Goal: Communication & Community: Answer question/provide support

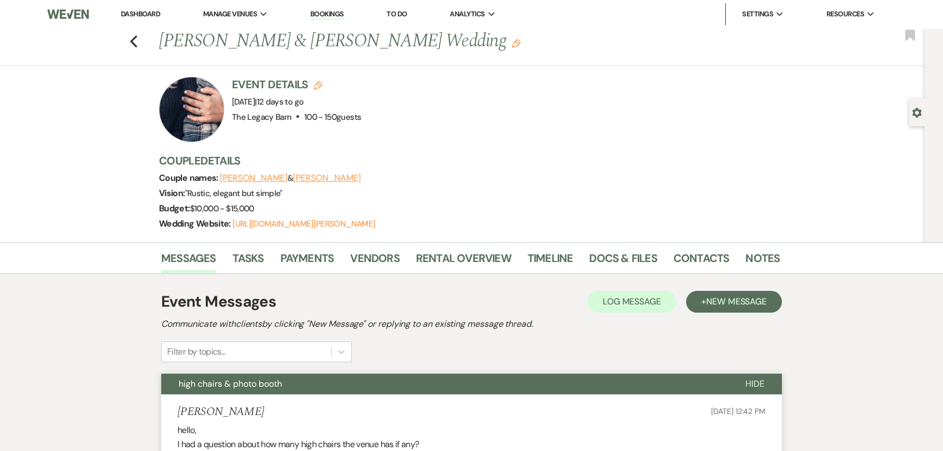
click at [125, 15] on link "Dashboard" at bounding box center [140, 13] width 39 height 9
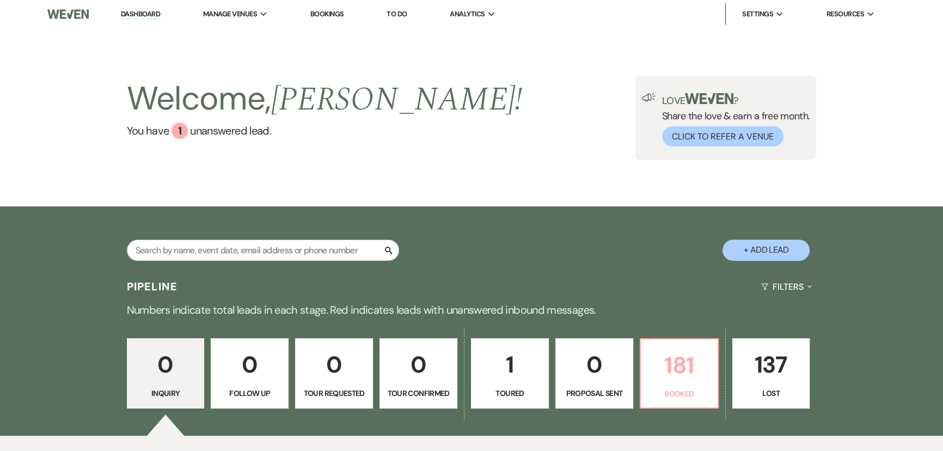
click at [707, 366] on p "181" at bounding box center [680, 365] width 64 height 36
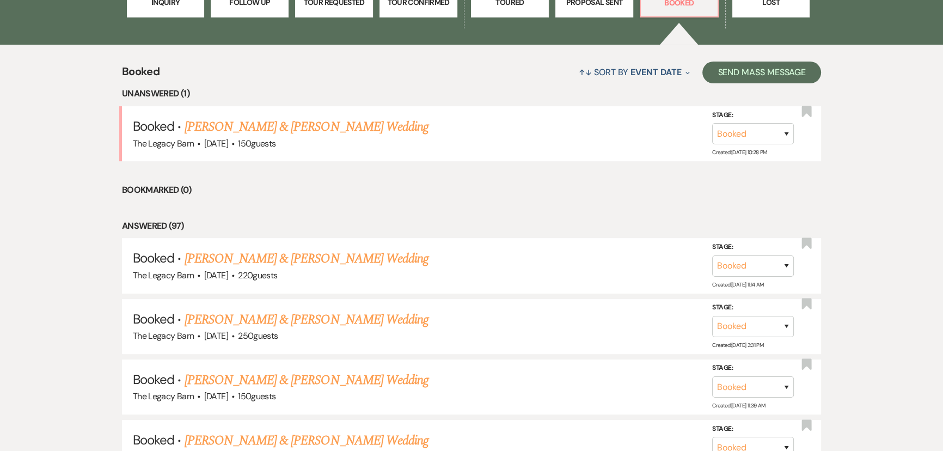
scroll to position [446, 0]
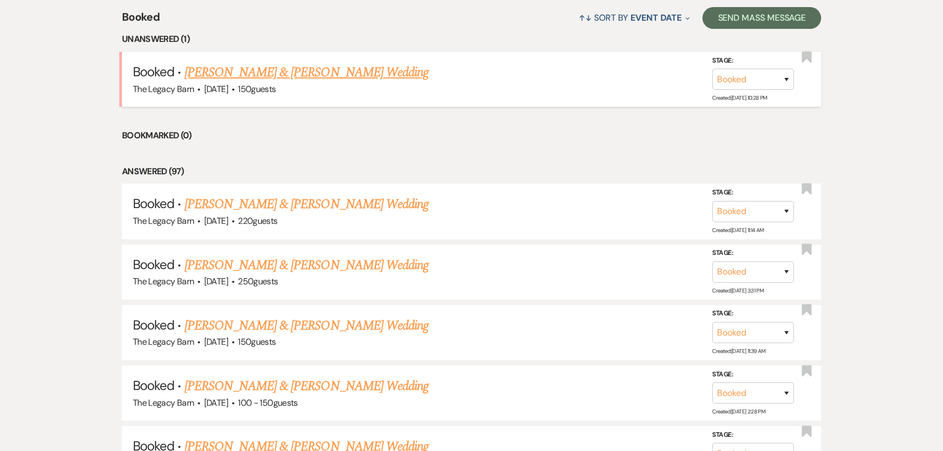
click at [204, 71] on link "[PERSON_NAME] & [PERSON_NAME] Wedding" at bounding box center [307, 73] width 244 height 20
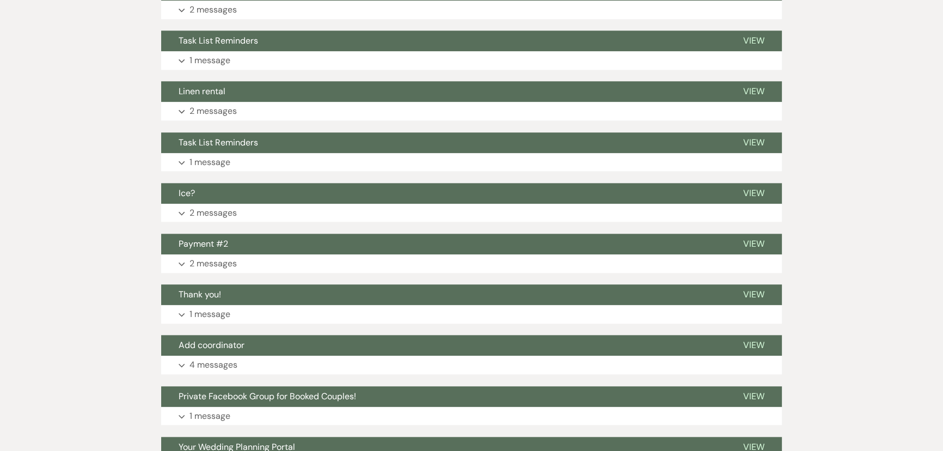
scroll to position [1288, 0]
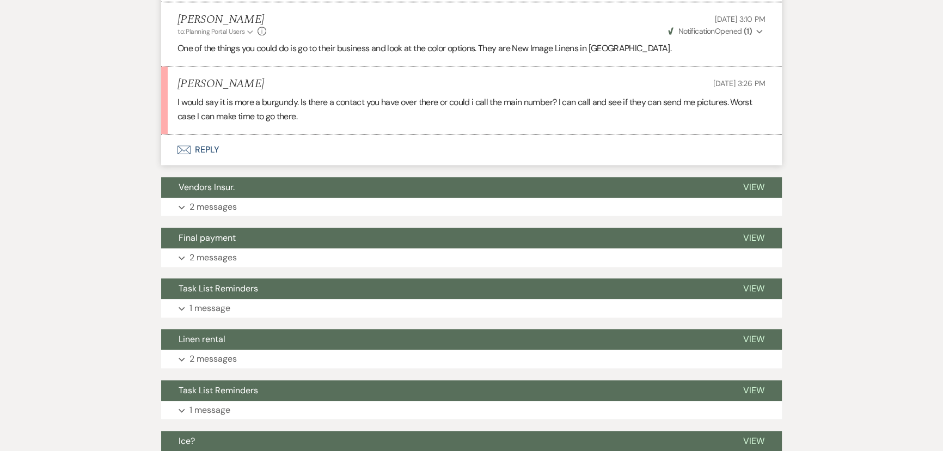
click at [202, 147] on button "Envelope Reply" at bounding box center [471, 150] width 621 height 31
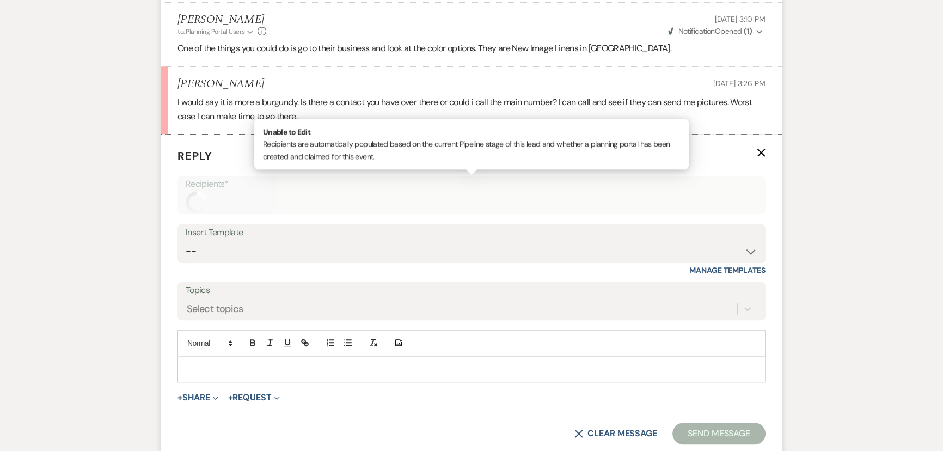
scroll to position [1358, 0]
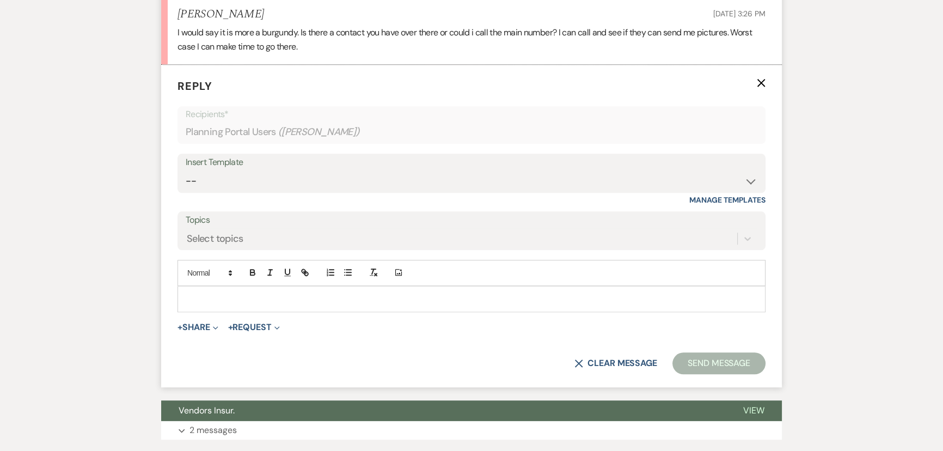
click at [188, 294] on p at bounding box center [471, 299] width 571 height 12
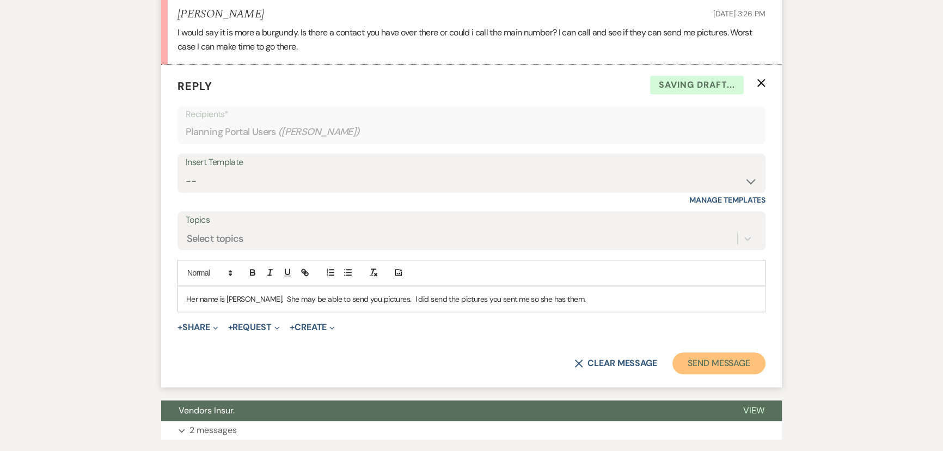
click at [692, 360] on button "Send Message" at bounding box center [719, 363] width 93 height 22
